Goal: Task Accomplishment & Management: Use online tool/utility

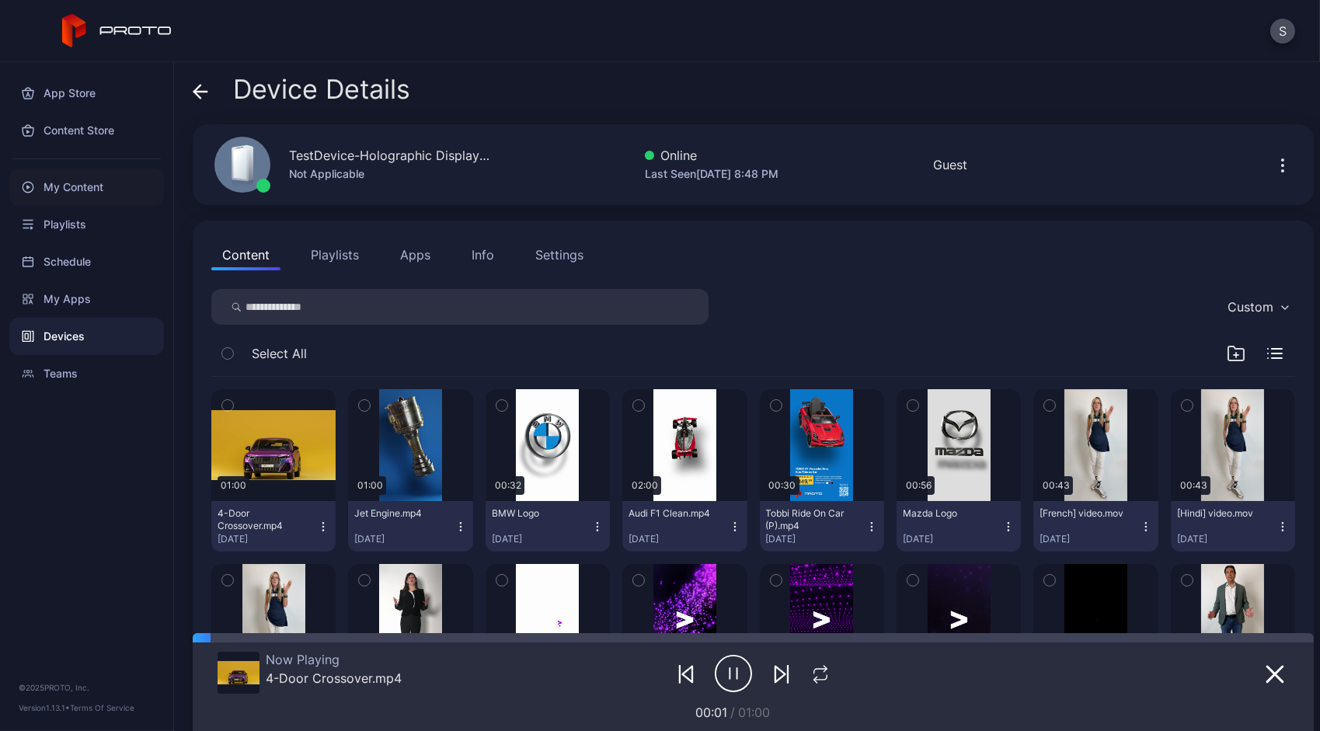
click at [81, 190] on div "My Content" at bounding box center [86, 187] width 155 height 37
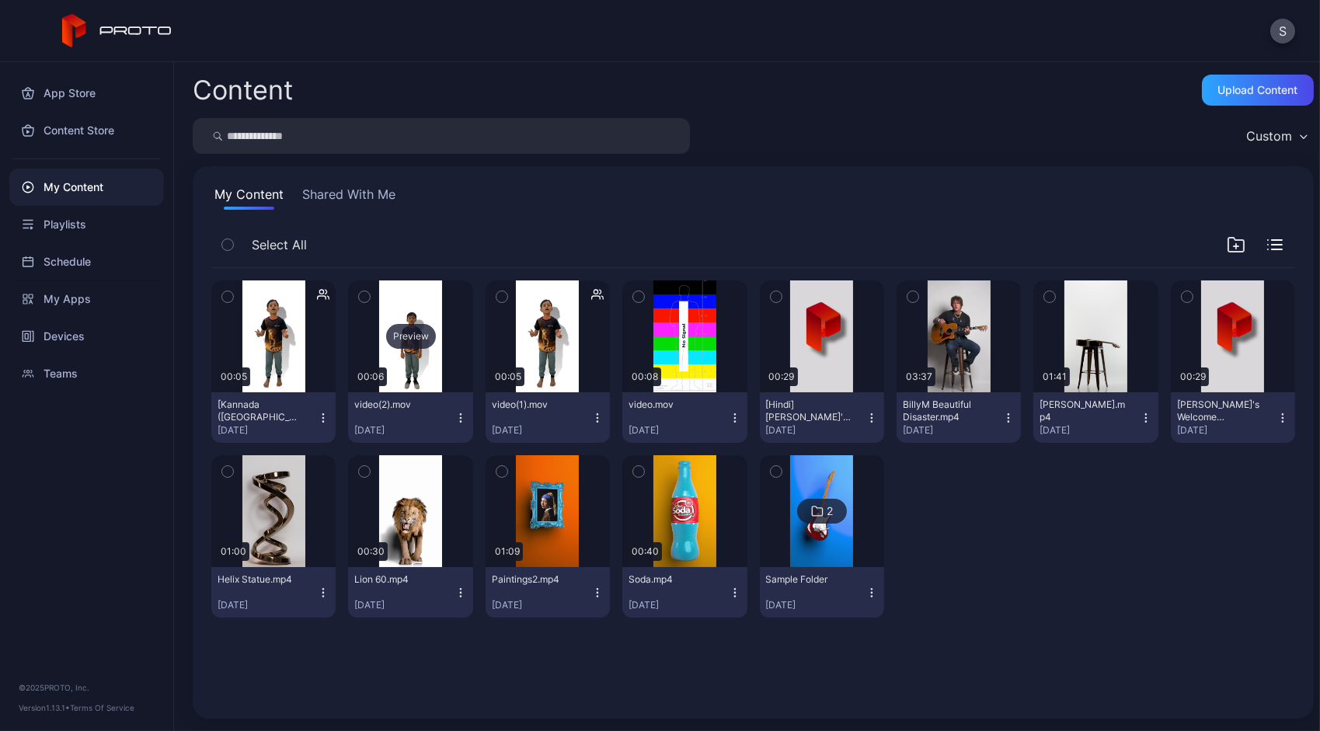
click at [417, 343] on div "Preview" at bounding box center [411, 336] width 50 height 25
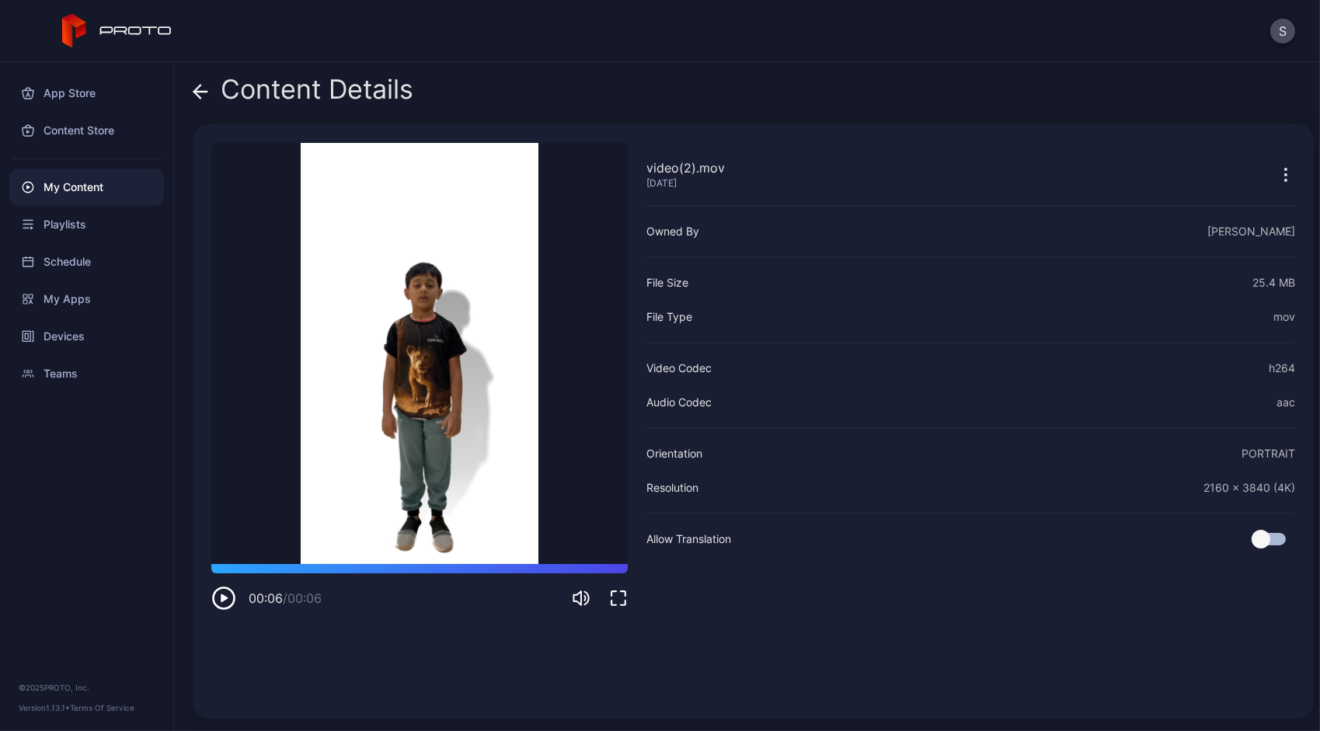
click at [76, 194] on div "My Content" at bounding box center [86, 187] width 155 height 37
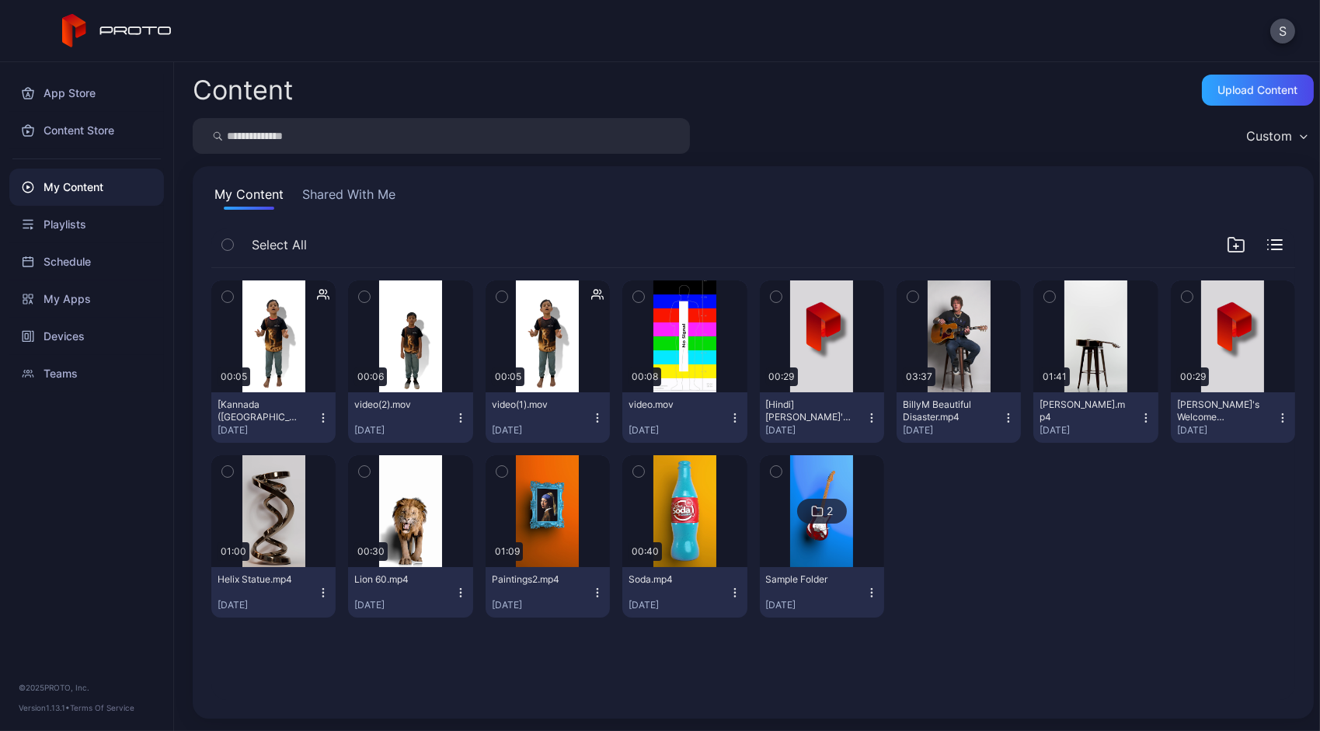
click at [460, 417] on icon "button" at bounding box center [460, 417] width 1 height 1
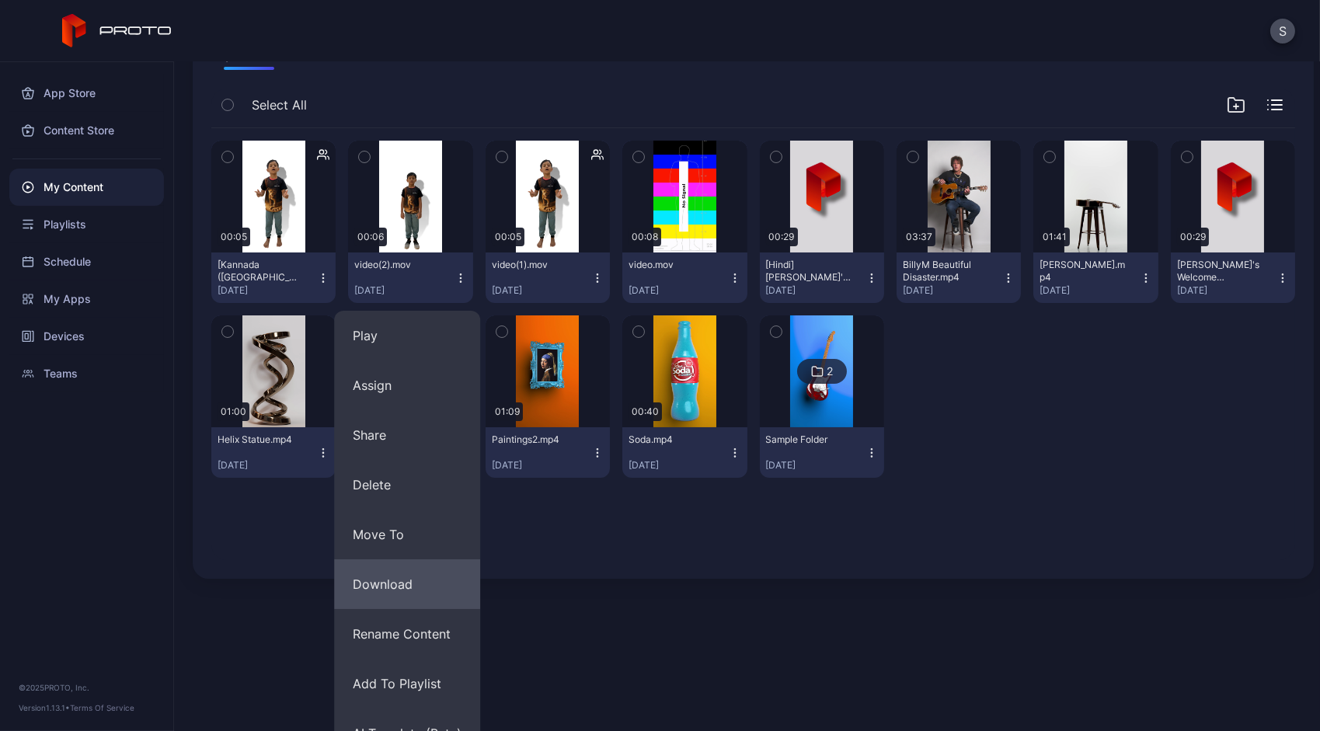
scroll to position [166, 0]
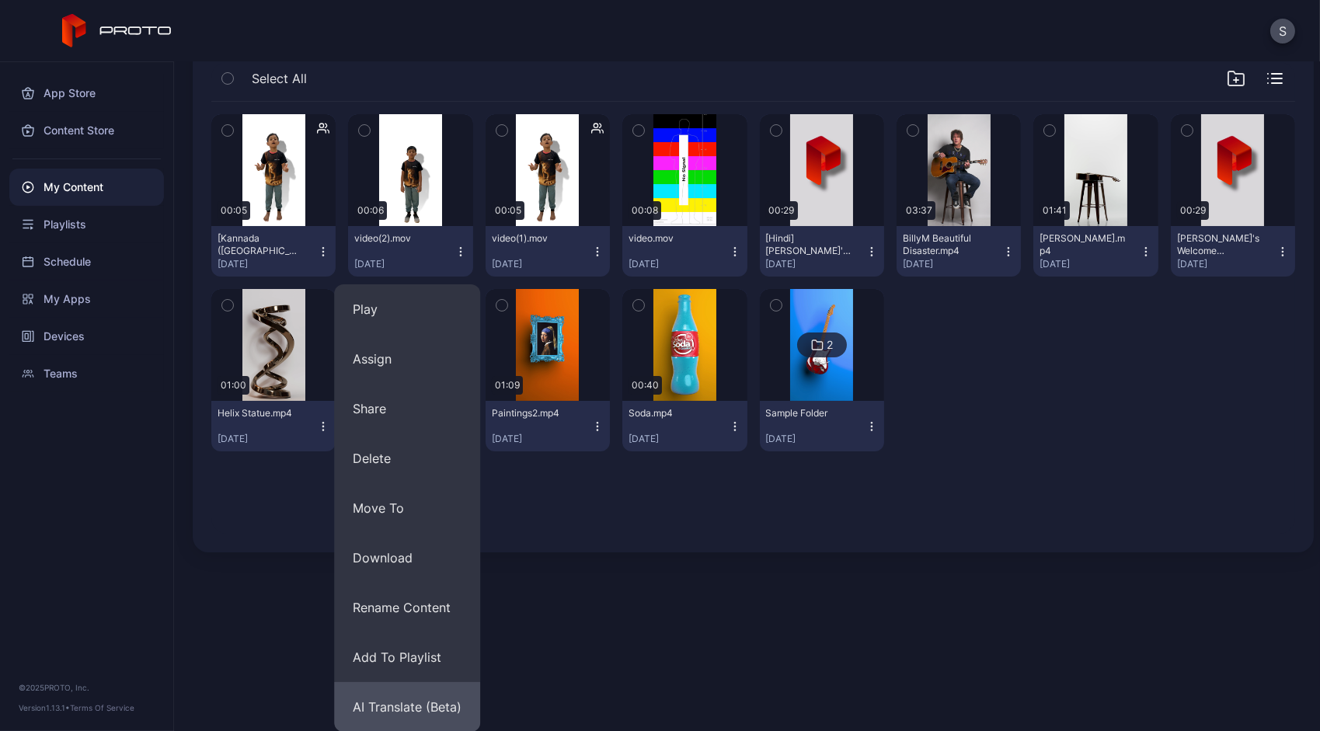
click at [408, 701] on button "AI Translate (Beta)" at bounding box center [407, 707] width 146 height 50
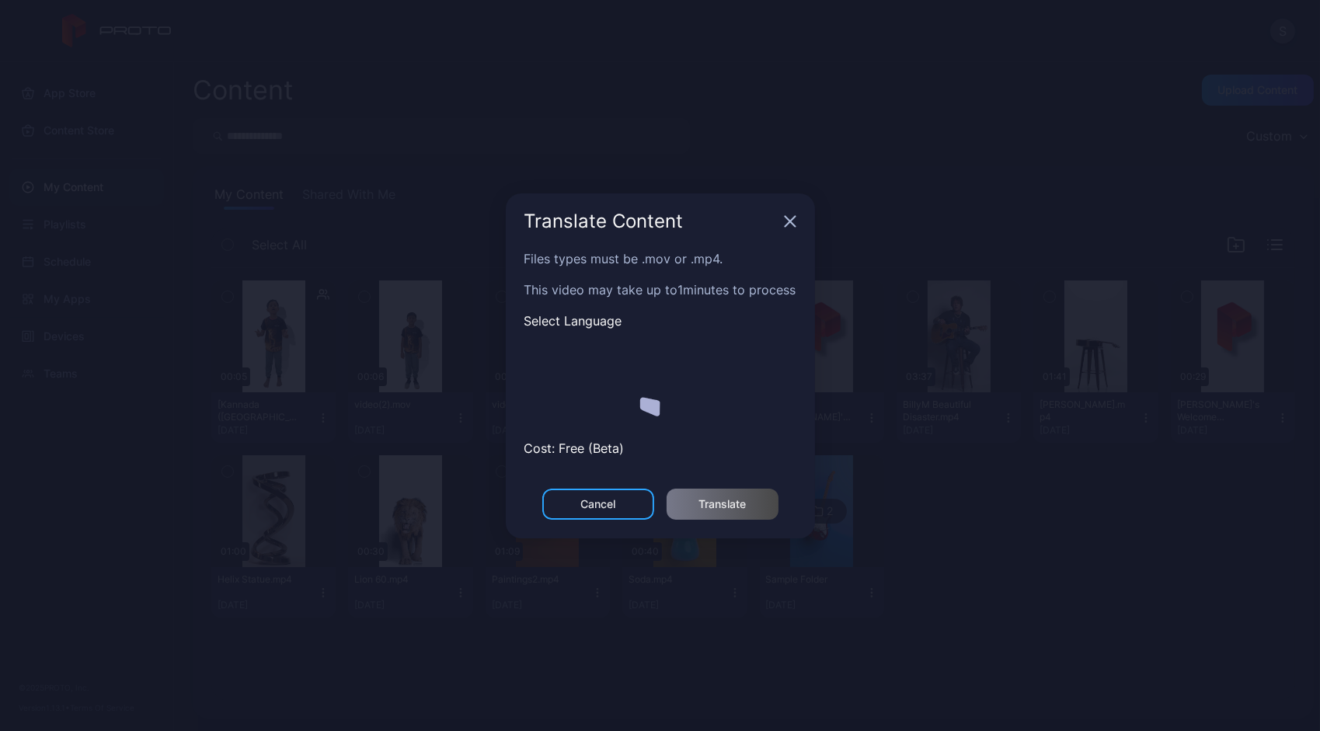
scroll to position [0, 0]
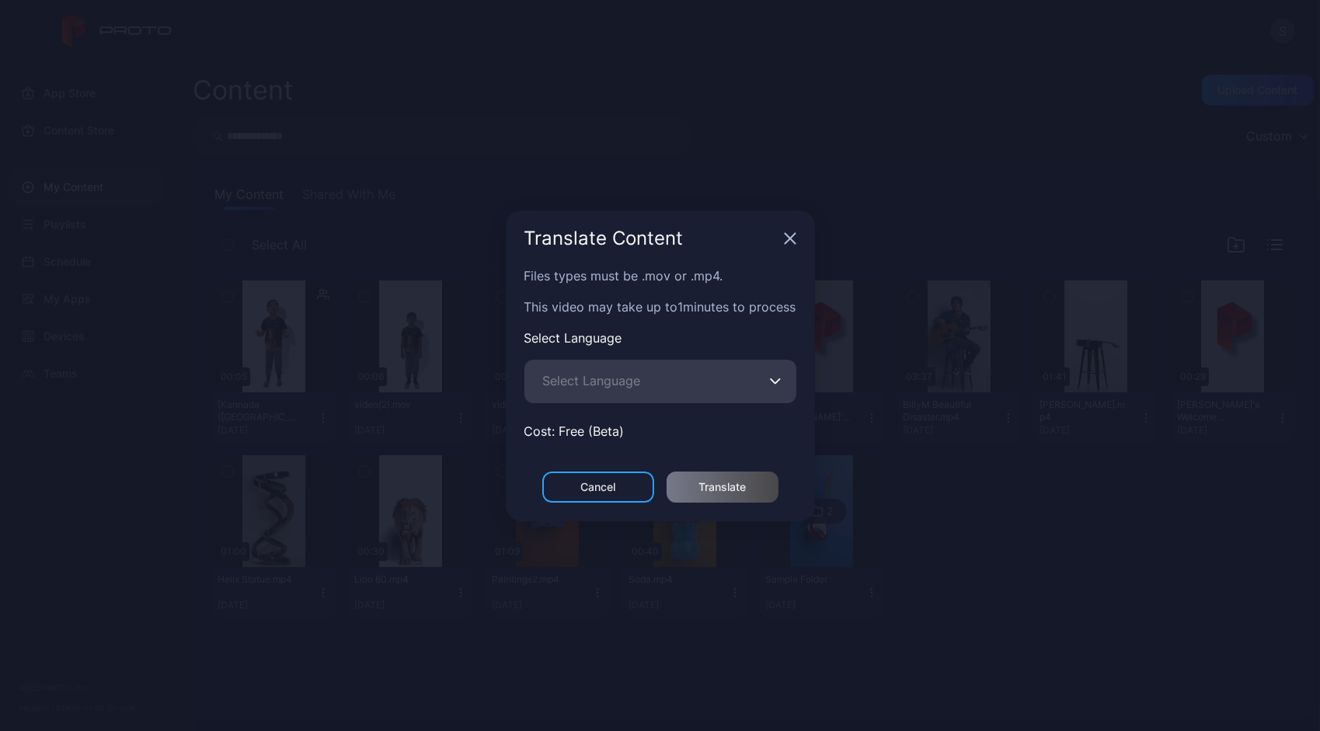
click at [776, 385] on button "Select Language" at bounding box center [776, 382] width 12 height 44
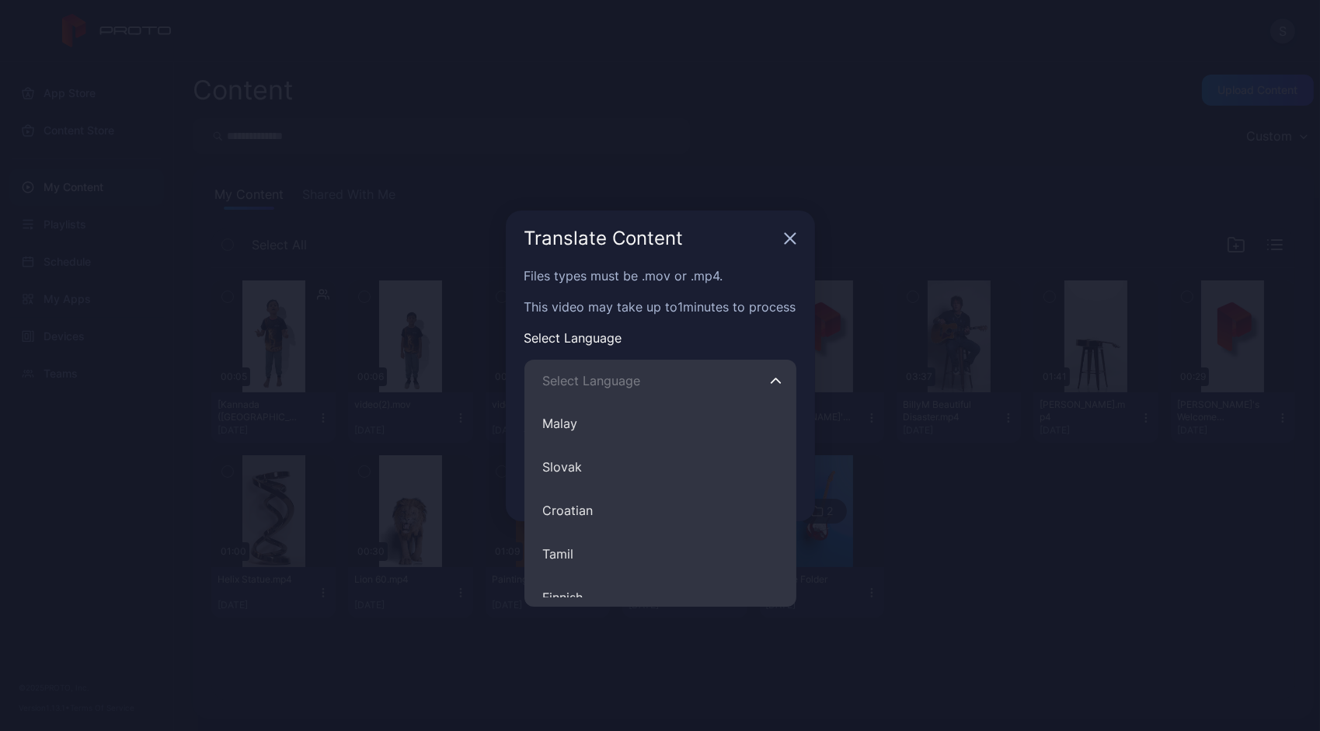
scroll to position [1072, 0]
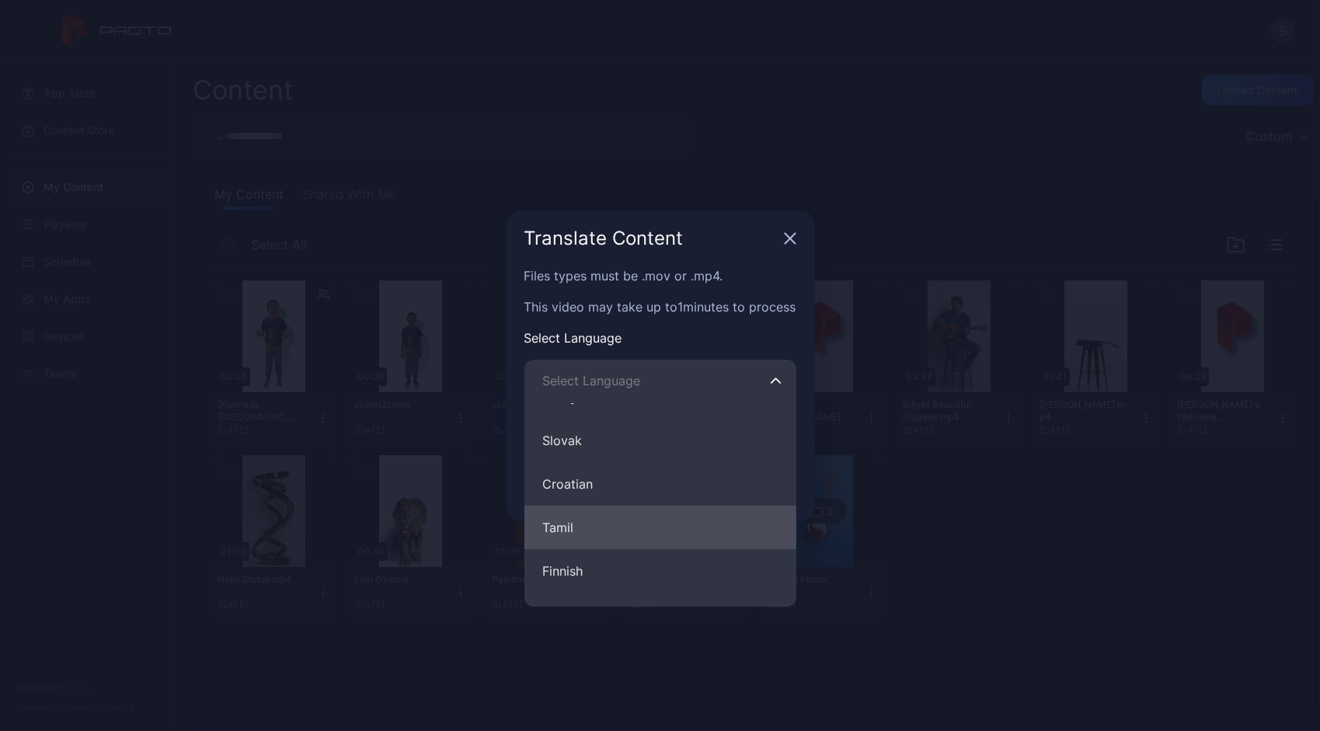
click at [567, 523] on button "Tamil" at bounding box center [661, 528] width 272 height 44
type input "*****"
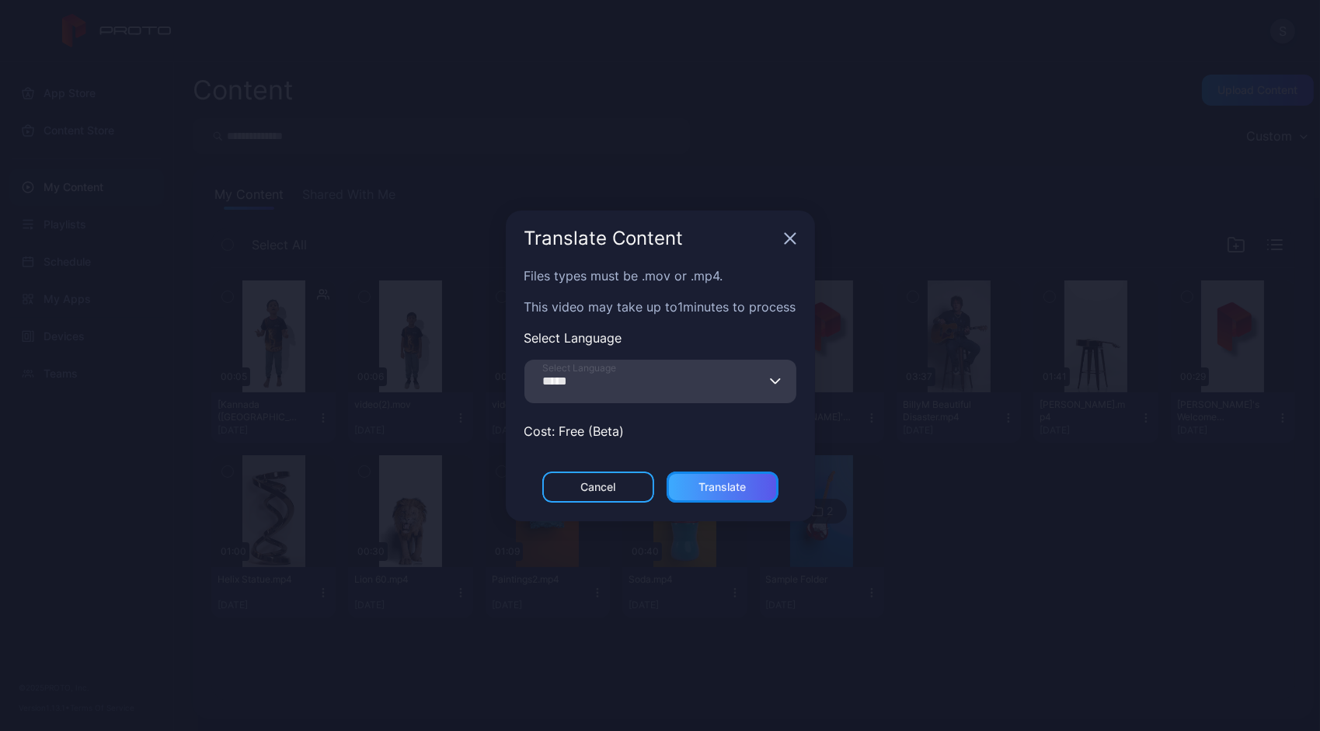
click at [724, 481] on div "Translate" at bounding box center [722, 487] width 47 height 12
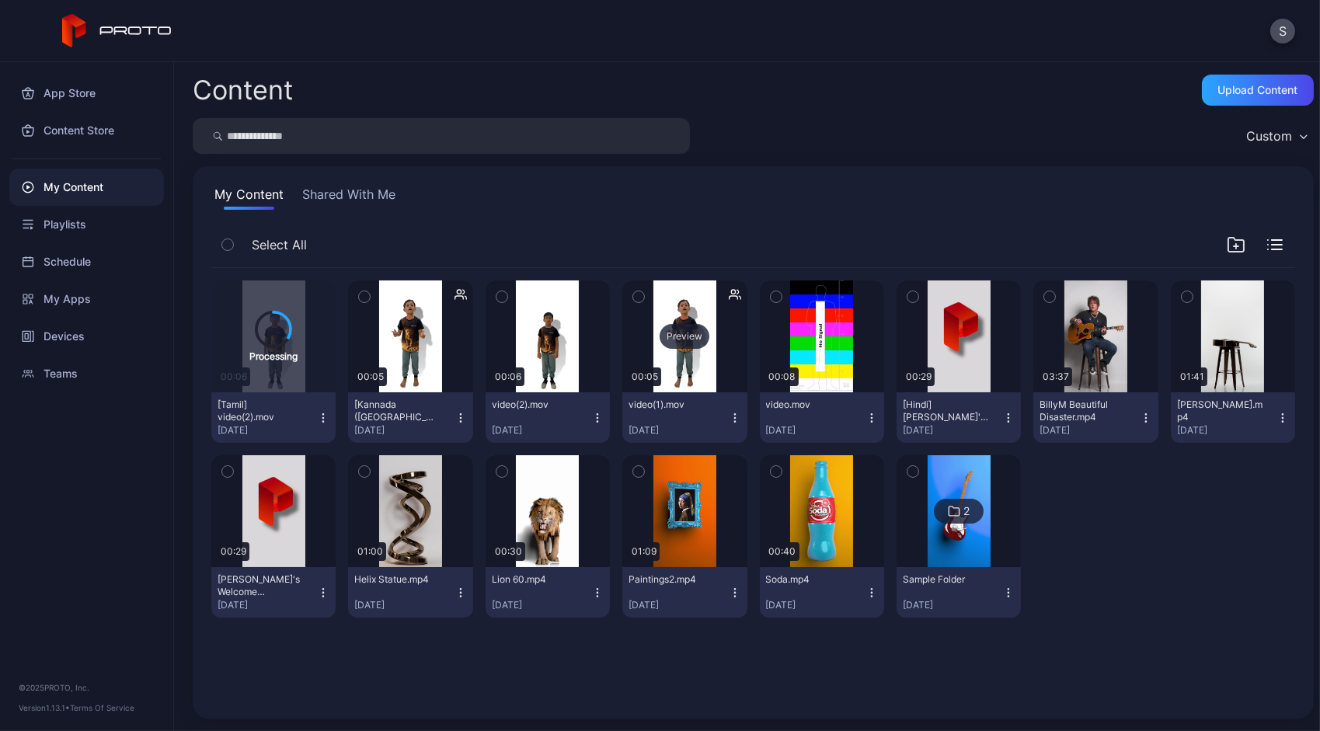
click at [677, 337] on div "Preview" at bounding box center [685, 336] width 50 height 25
click at [406, 339] on div "Preview" at bounding box center [411, 336] width 50 height 25
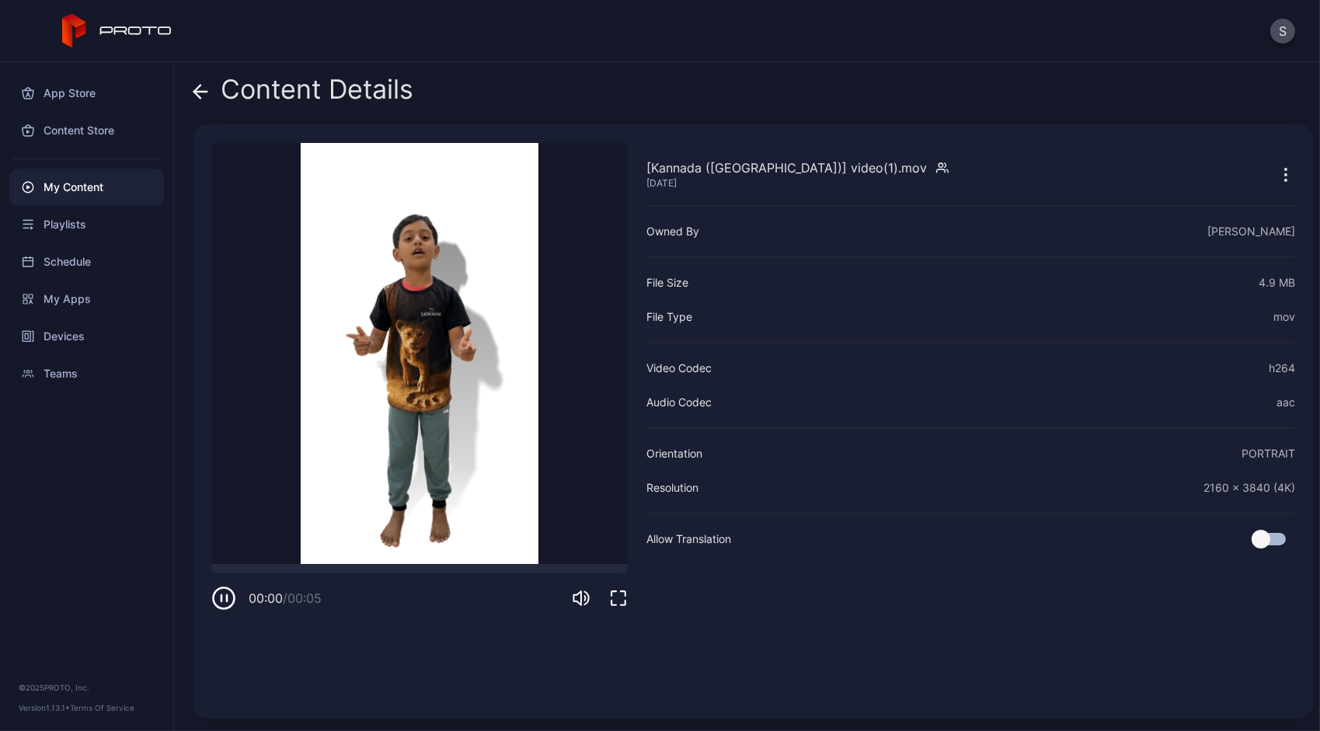
click at [227, 600] on icon "button" at bounding box center [227, 598] width 0 height 6
click at [226, 600] on icon "button" at bounding box center [223, 598] width 25 height 25
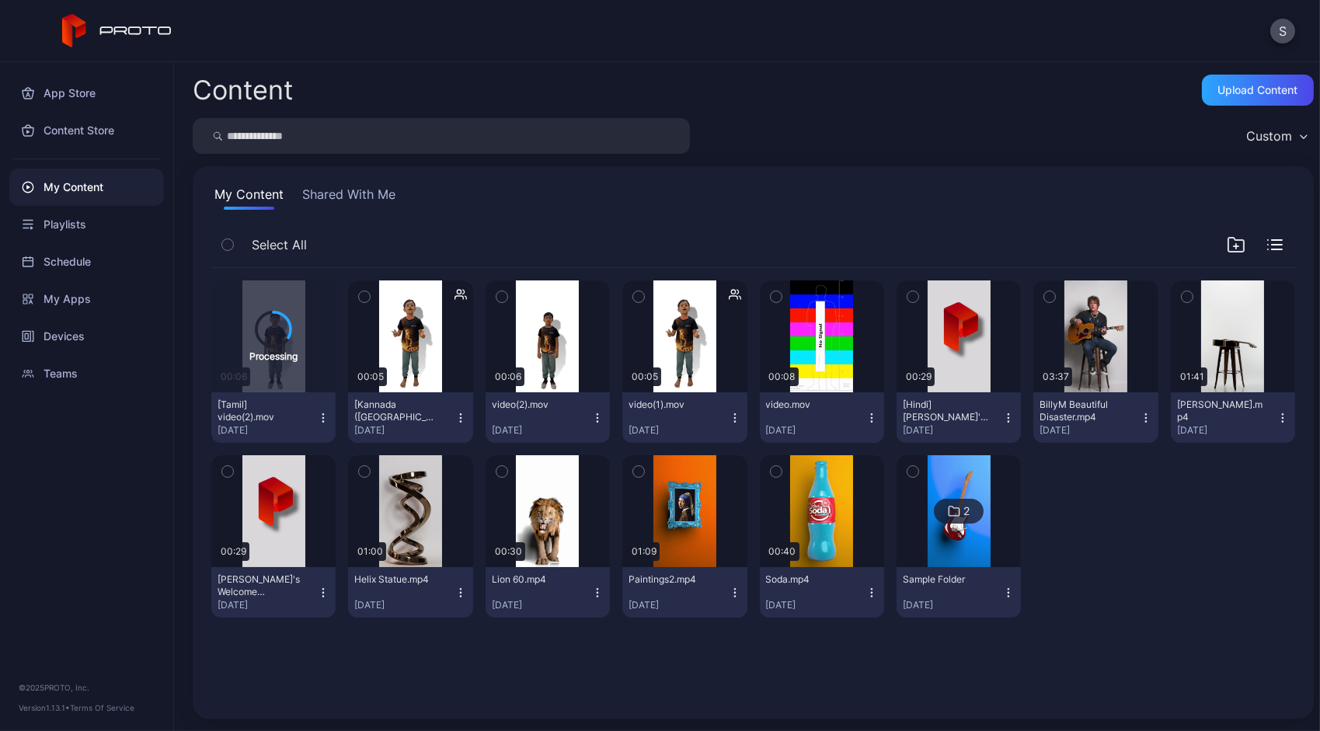
click at [459, 413] on icon "button" at bounding box center [461, 418] width 12 height 12
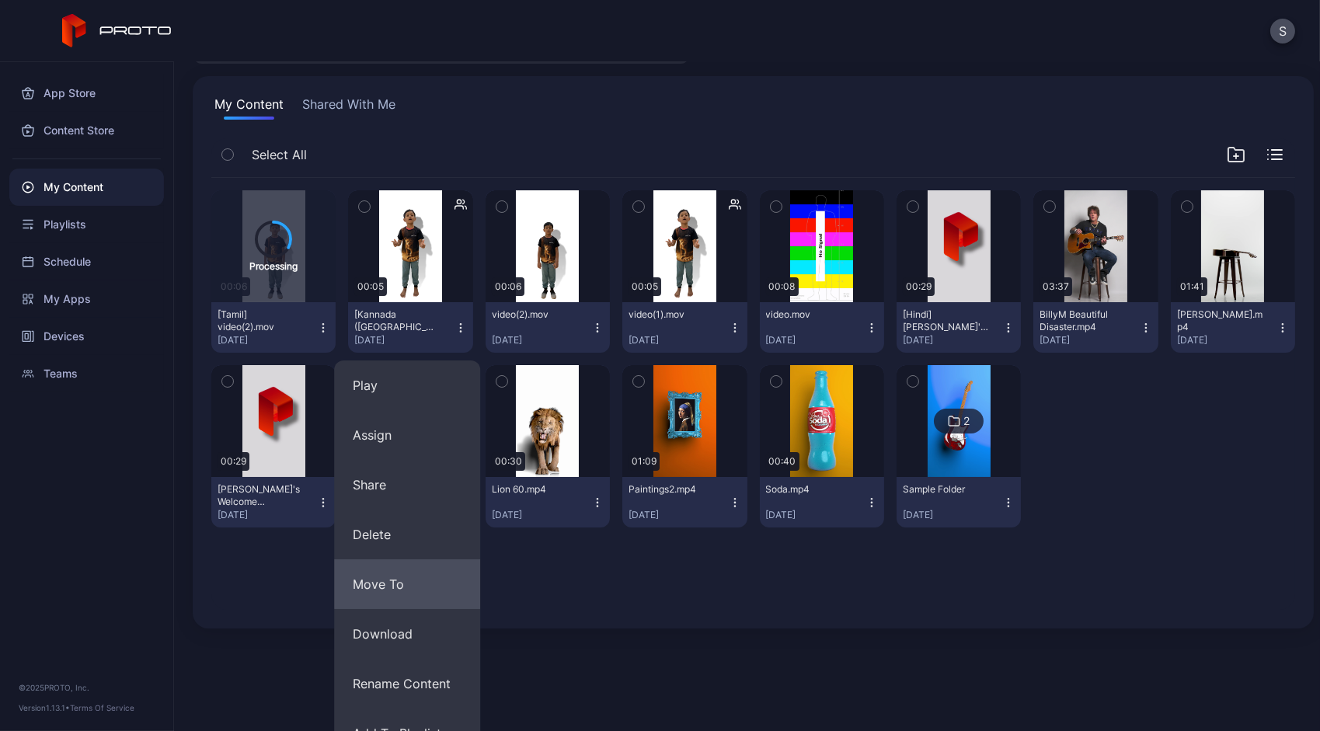
scroll to position [166, 0]
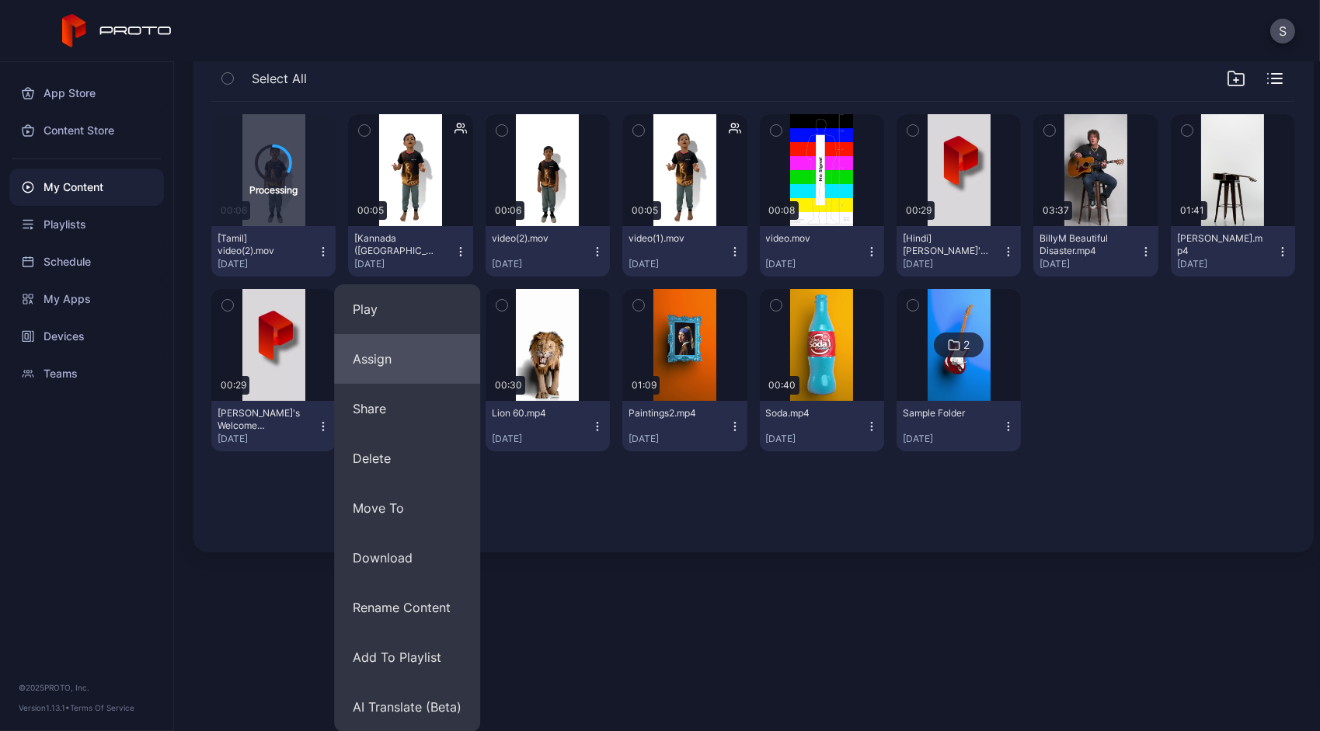
click at [383, 367] on button "Assign" at bounding box center [407, 359] width 146 height 50
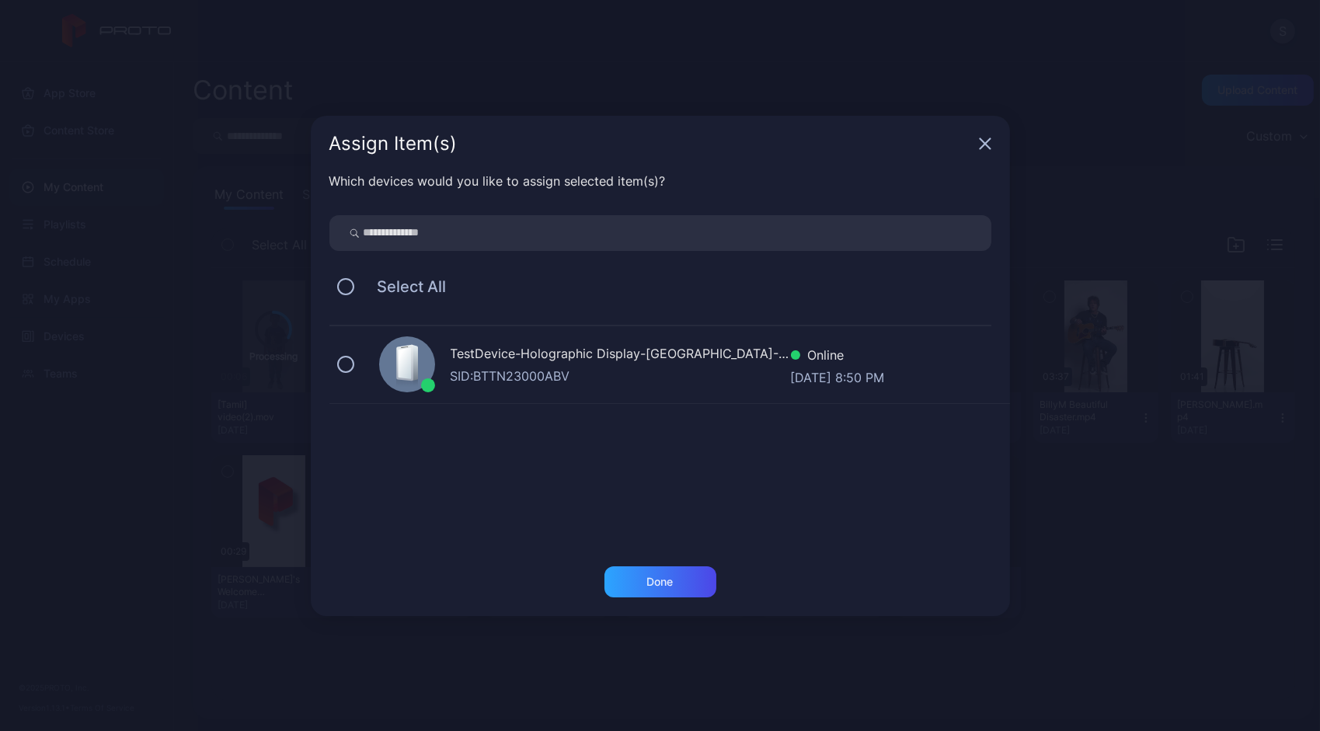
click at [984, 141] on icon "button" at bounding box center [985, 143] width 10 height 10
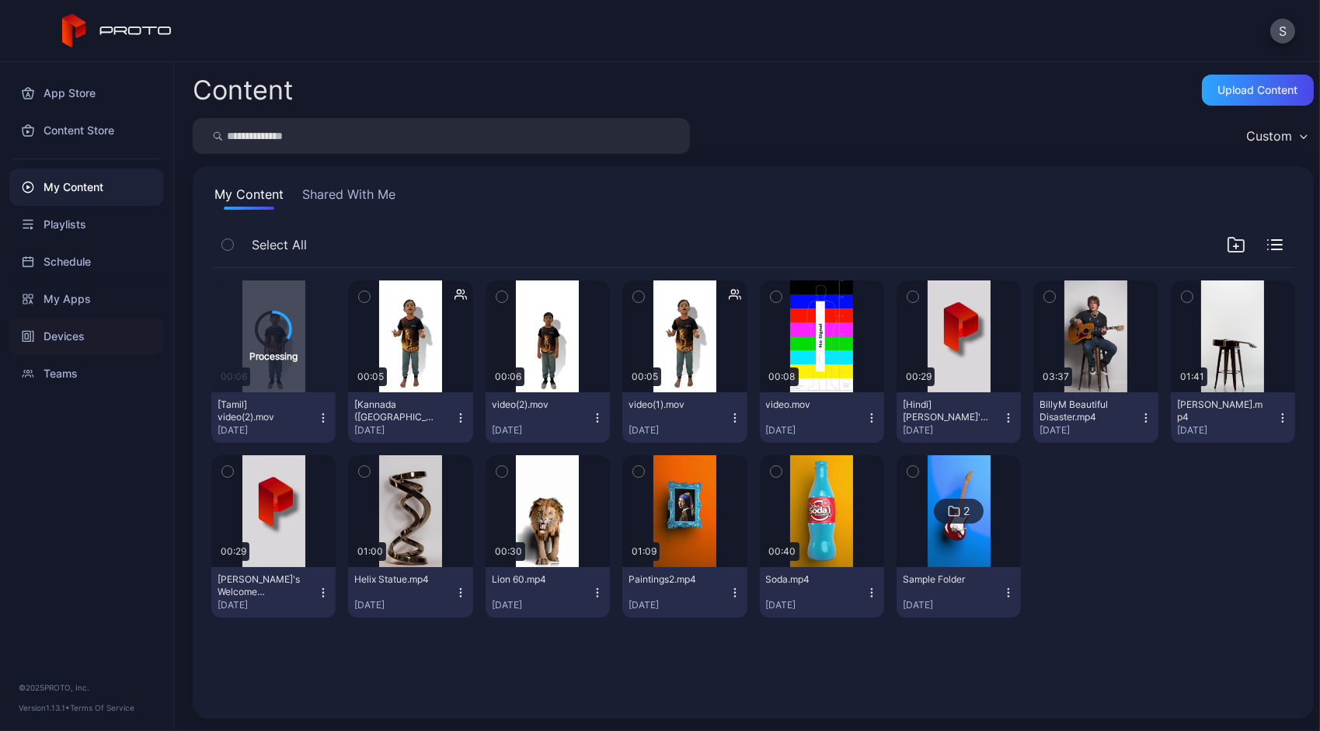
click at [68, 337] on div "Devices" at bounding box center [86, 336] width 155 height 37
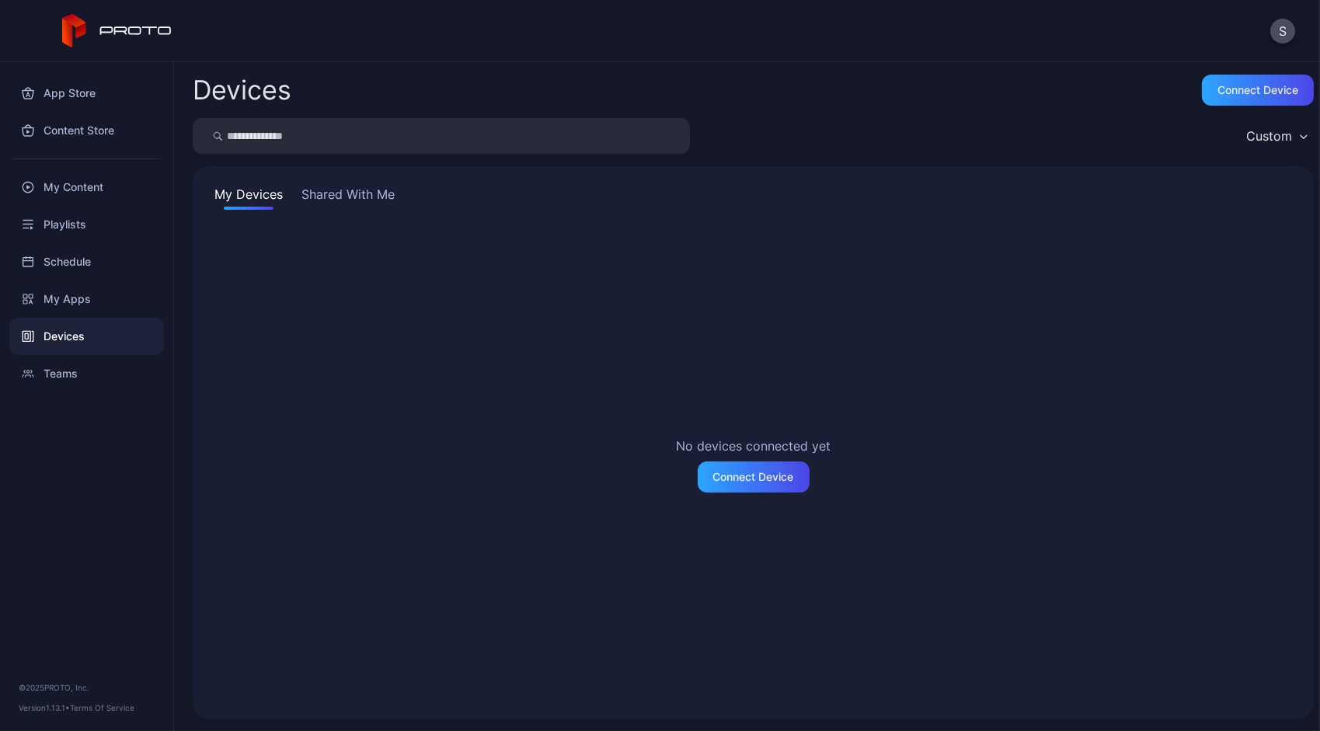
click at [349, 199] on button "Shared With Me" at bounding box center [347, 197] width 99 height 25
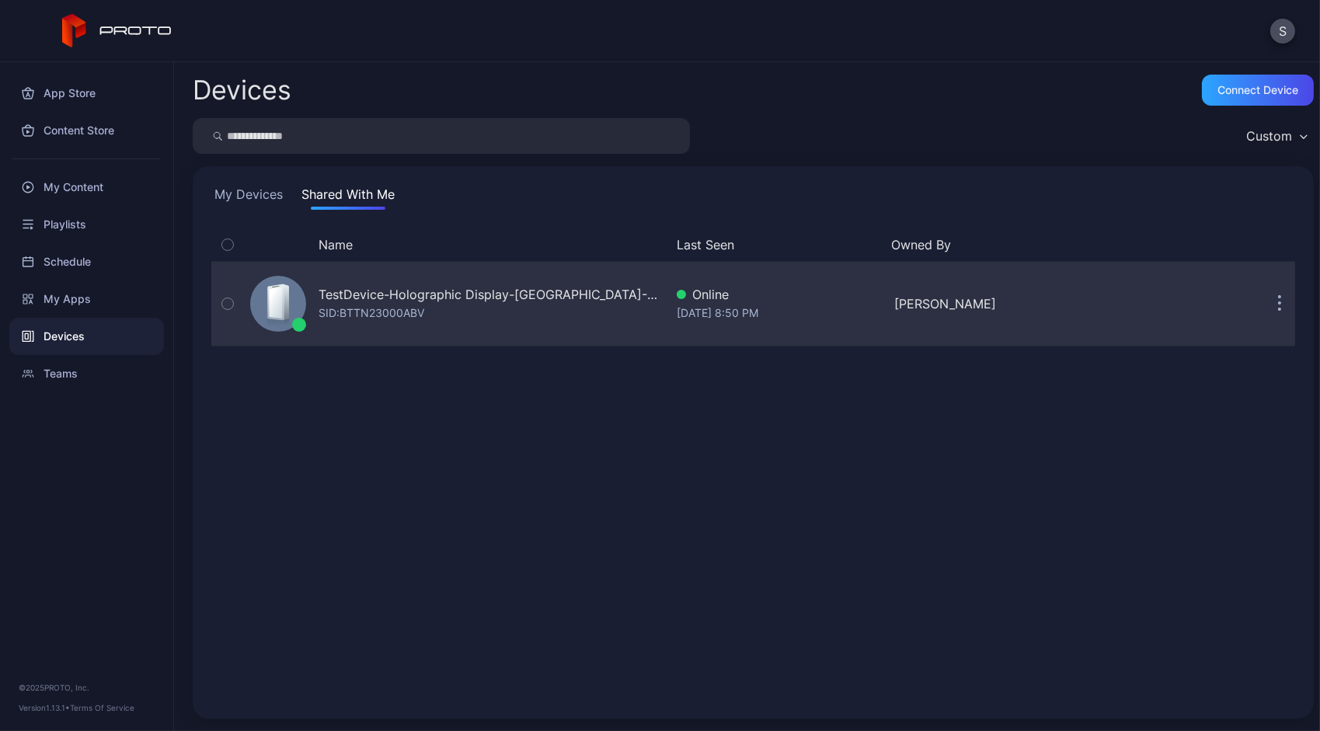
click at [399, 293] on div "TestDevice-Holographic Display-[GEOGRAPHIC_DATA]-500West-Showcase" at bounding box center [492, 294] width 346 height 19
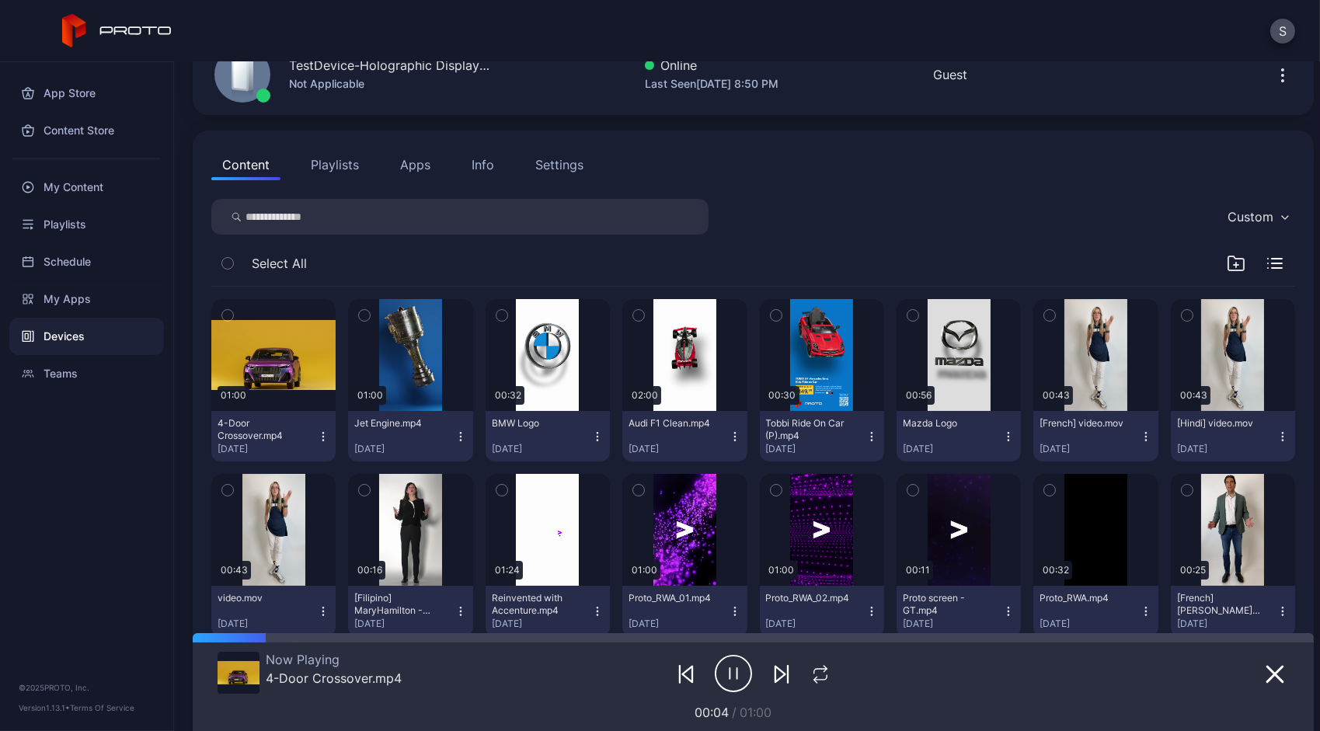
scroll to position [90, 0]
click at [413, 163] on button "Apps" at bounding box center [415, 164] width 52 height 31
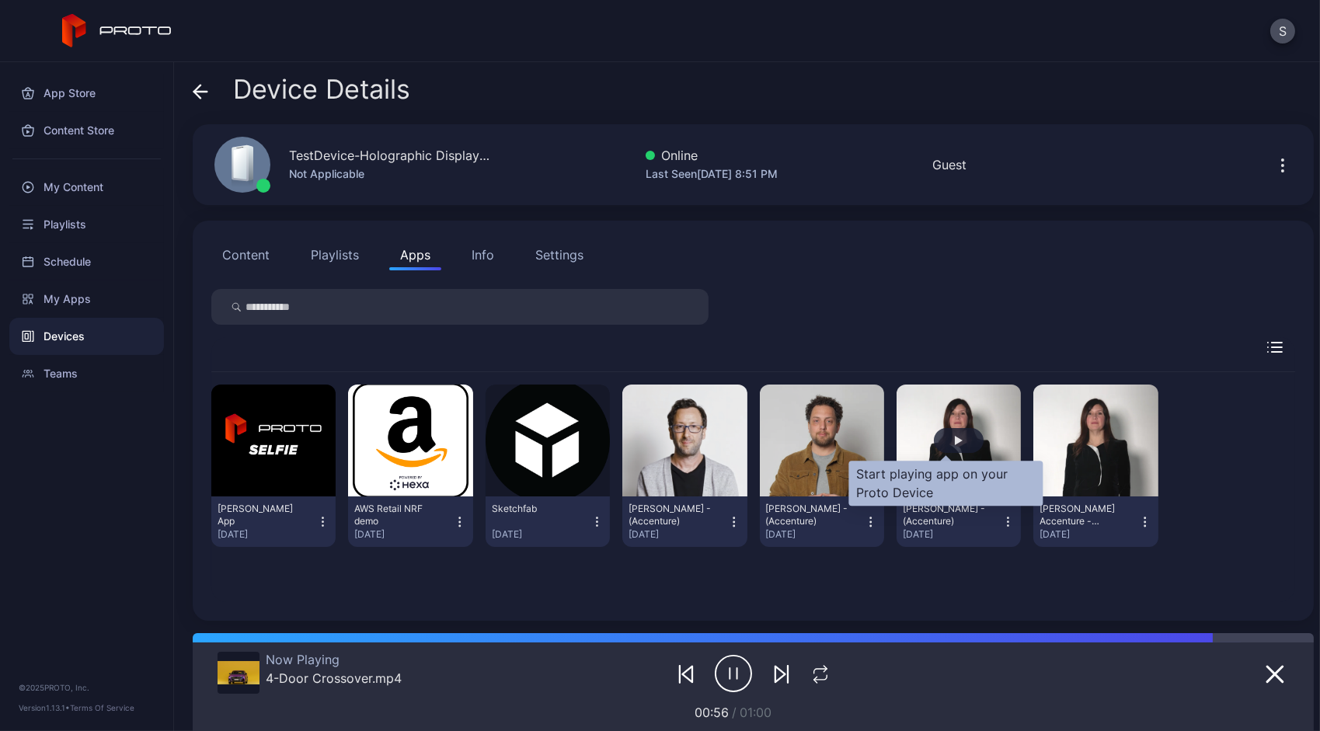
click at [950, 444] on div "button" at bounding box center [959, 440] width 50 height 25
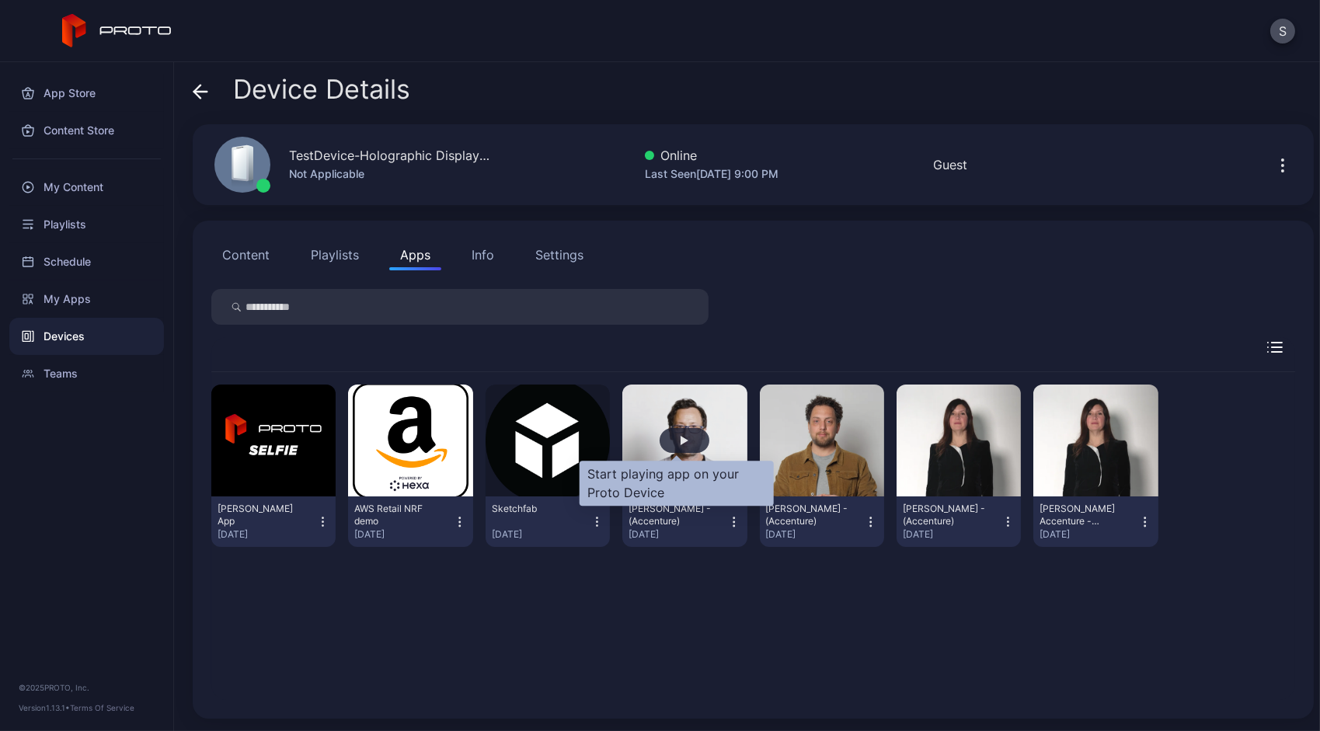
click at [685, 443] on div "button" at bounding box center [685, 440] width 50 height 25
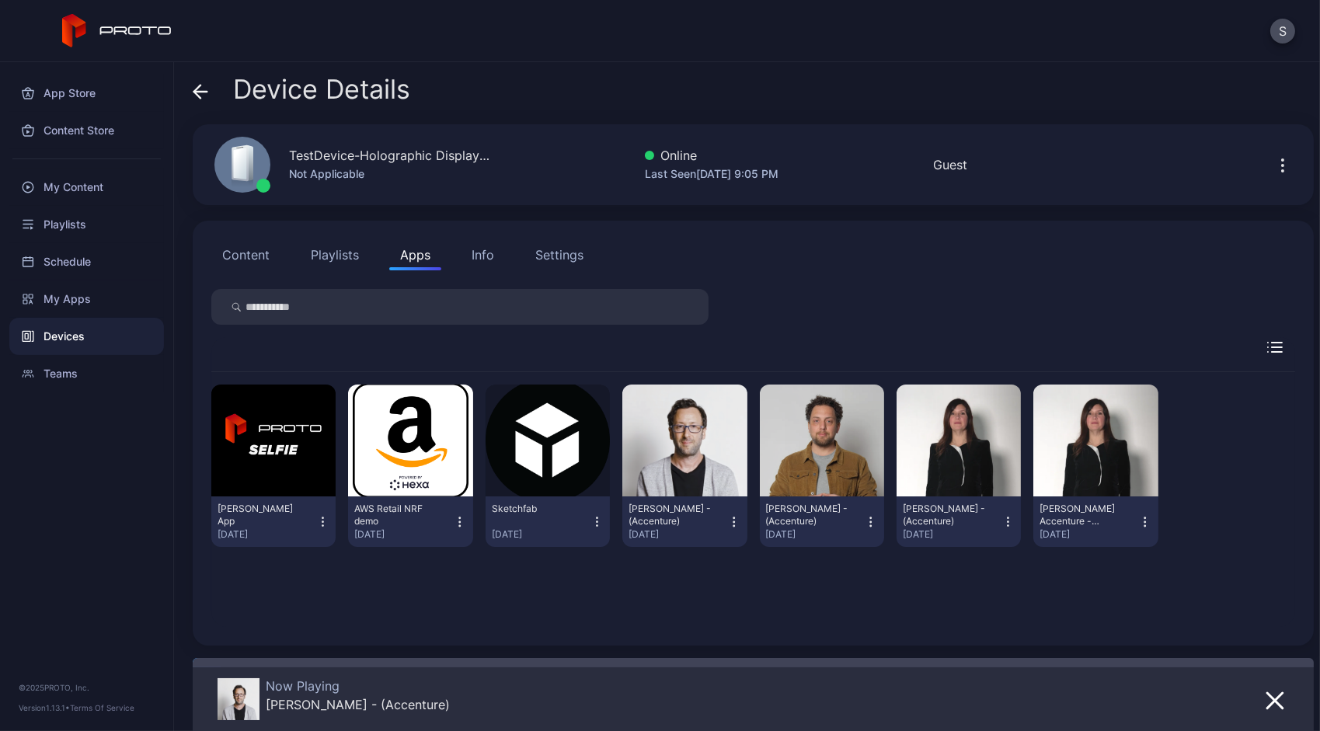
click at [258, 251] on button "Content" at bounding box center [245, 254] width 69 height 31
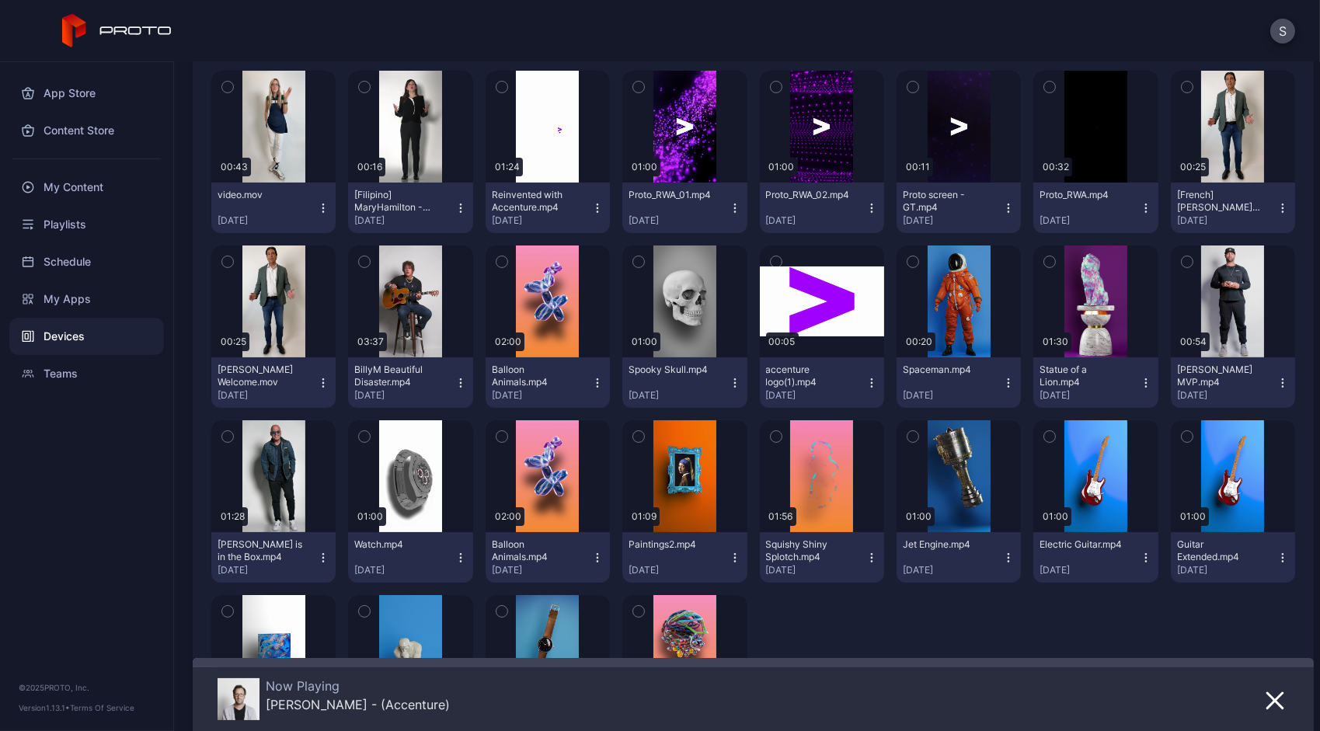
scroll to position [636, 0]
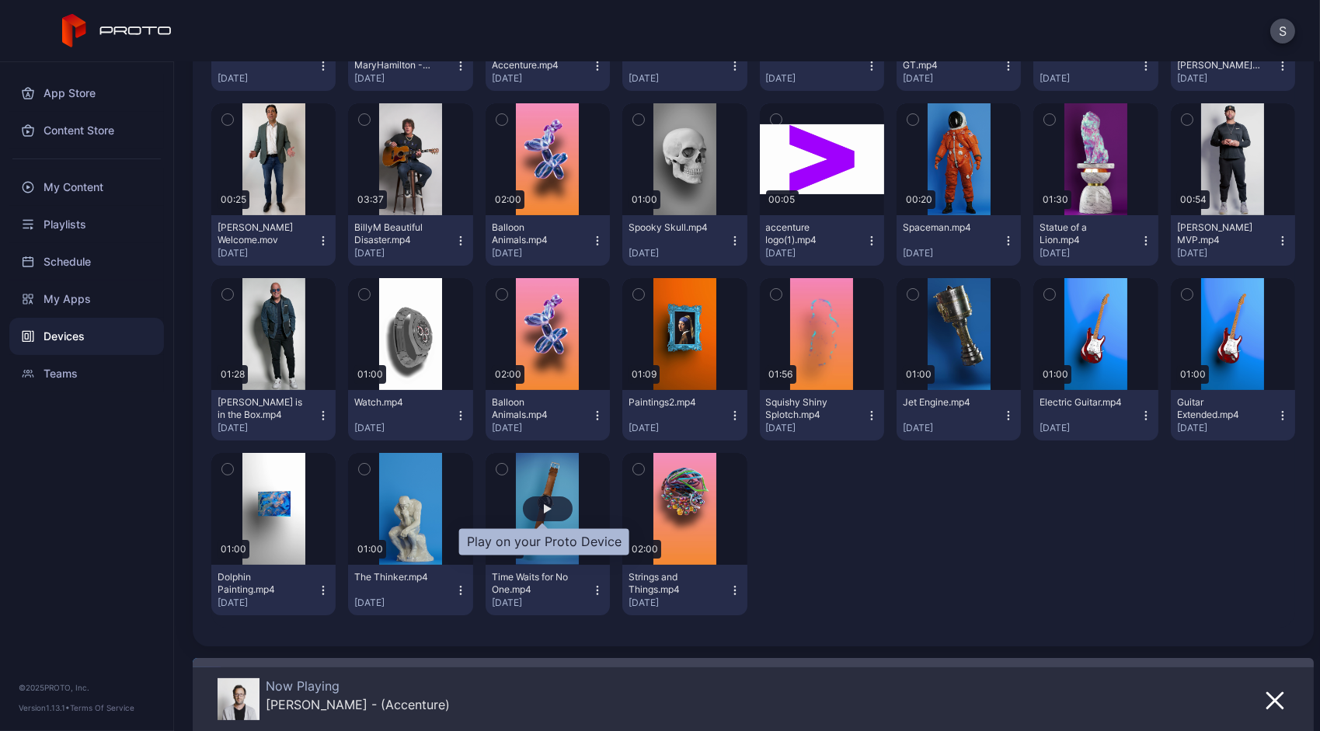
click at [549, 506] on div "button" at bounding box center [548, 509] width 50 height 25
